Goal: Task Accomplishment & Management: Complete application form

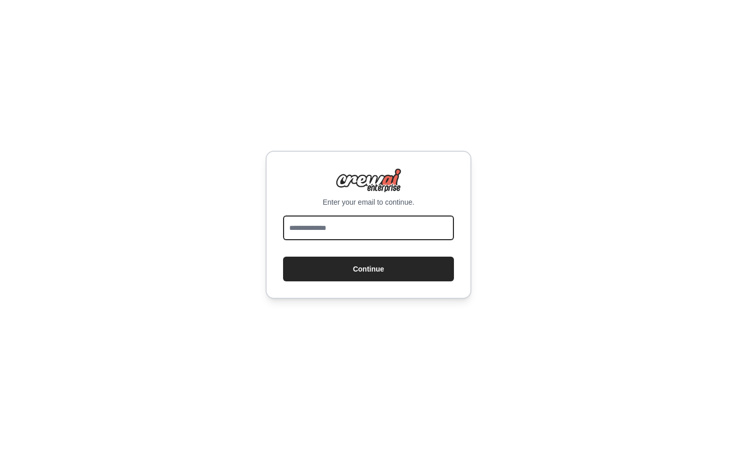
click at [336, 228] on input "email" at bounding box center [368, 228] width 171 height 25
type input "**********"
click at [283, 257] on button "Continue" at bounding box center [368, 269] width 171 height 25
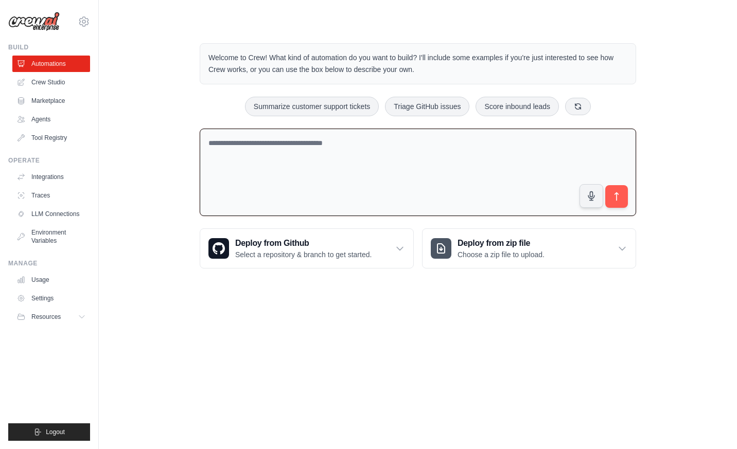
click at [308, 182] on textarea at bounding box center [418, 173] width 436 height 88
